Goal: Find contact information: Find contact information

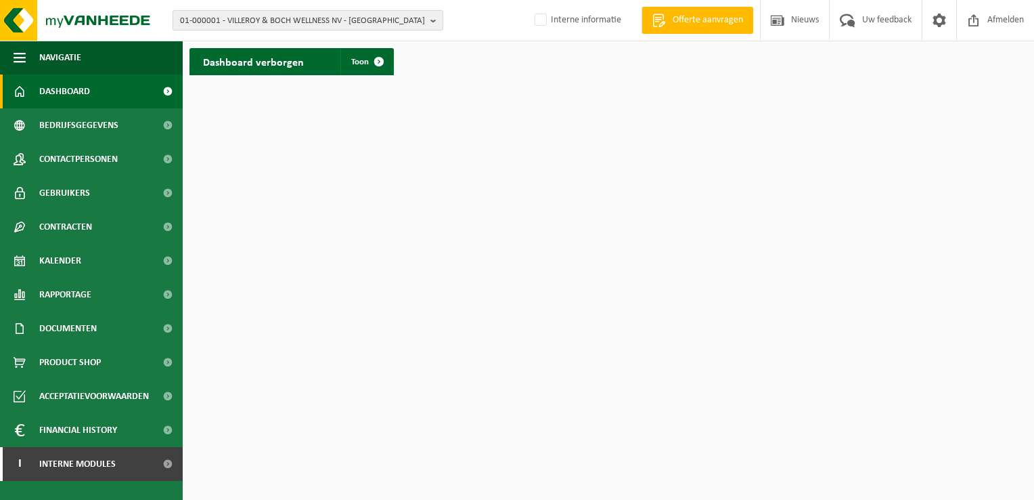
click at [429, 20] on button "01-000001 - VILLEROY & BOCH WELLNESS NV - ROESELARE" at bounding box center [308, 20] width 271 height 20
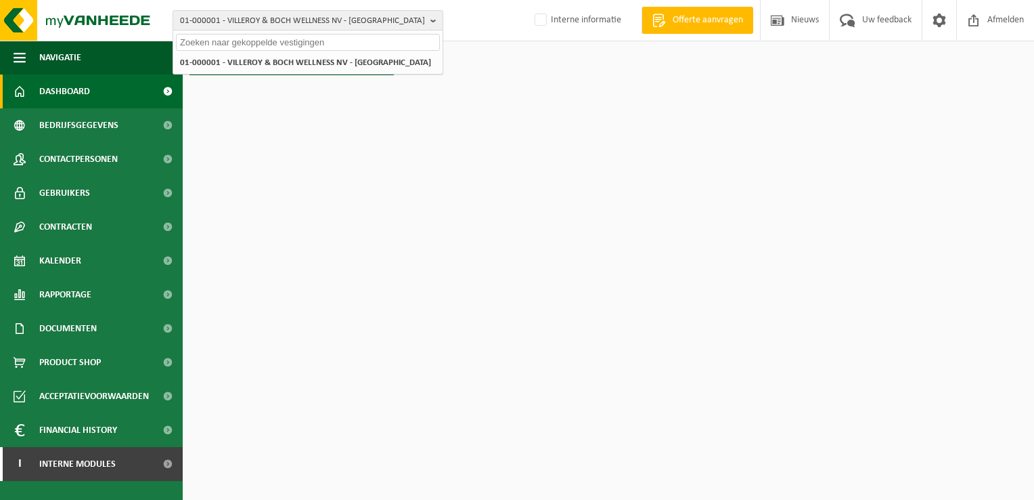
click at [252, 39] on input "text" at bounding box center [308, 42] width 264 height 17
paste input "10-922260"
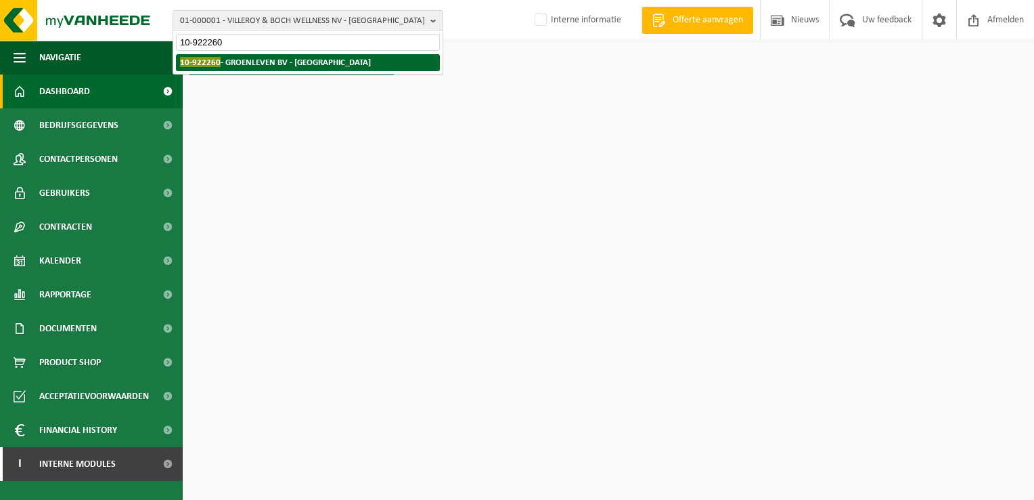
type input "10-922260"
click at [248, 59] on strong "10-922260 - GROENLEVEN BV - Leeuwarden" at bounding box center [275, 62] width 191 height 10
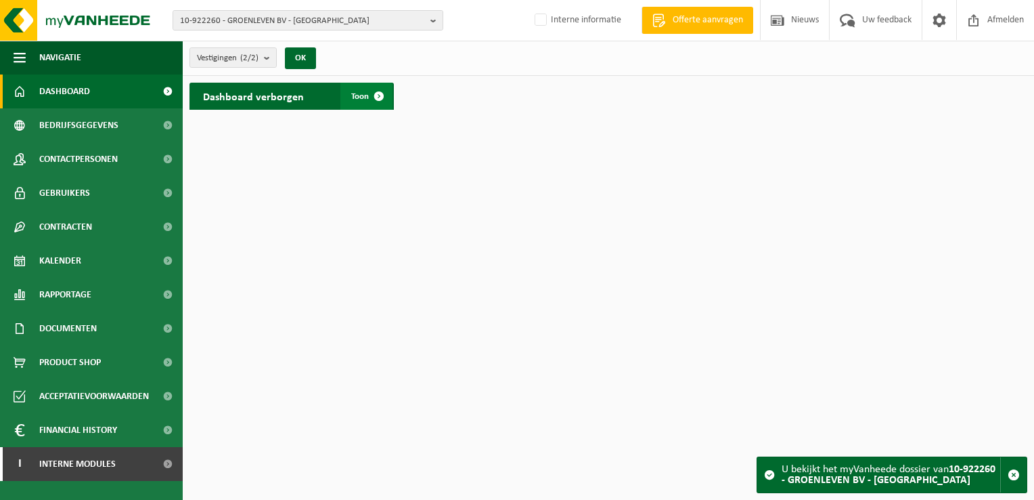
click at [378, 95] on span at bounding box center [379, 96] width 27 height 27
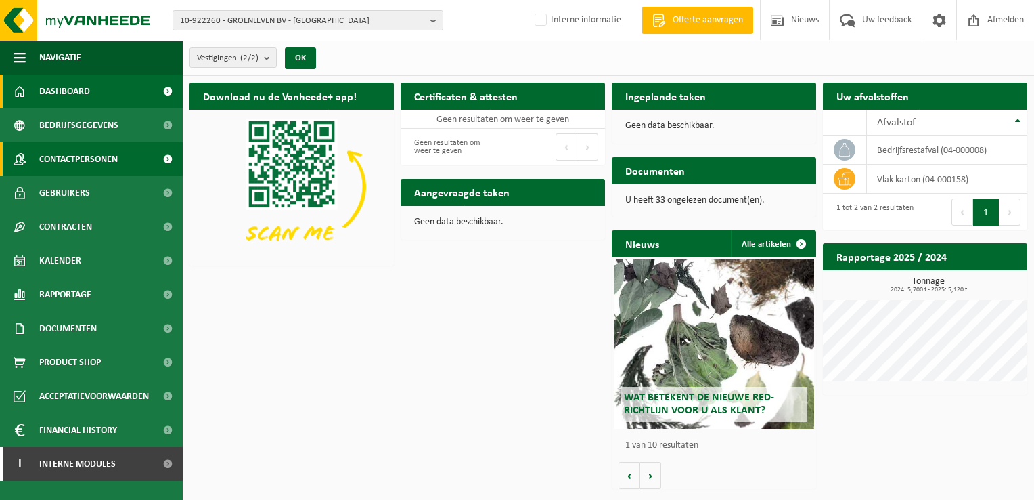
click at [146, 163] on link "Contactpersonen" at bounding box center [91, 159] width 183 height 34
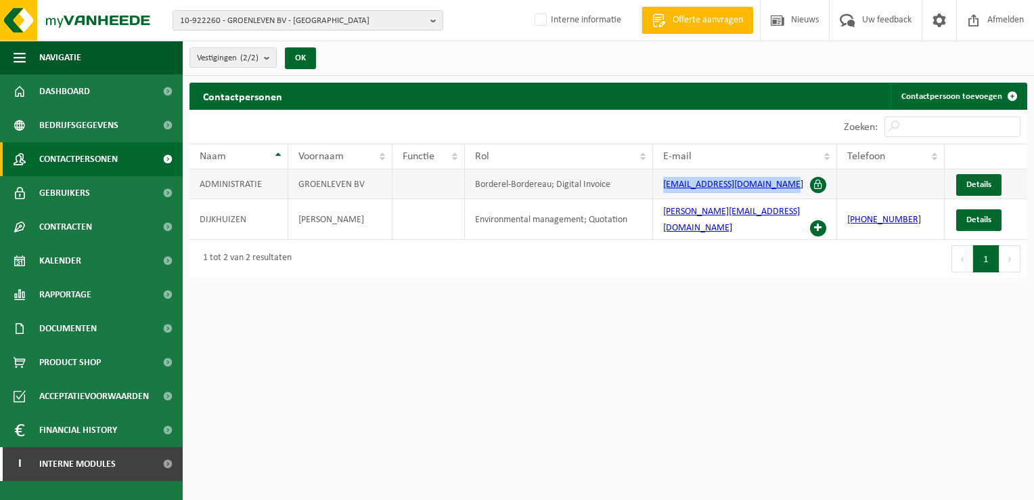
drag, startPoint x: 659, startPoint y: 188, endPoint x: 777, endPoint y: 191, distance: 118.5
click at [777, 191] on td "administratie@groenleven.nl" at bounding box center [745, 184] width 184 height 30
copy link "administratie@groenleven.nl"
